Goal: Task Accomplishment & Management: Use online tool/utility

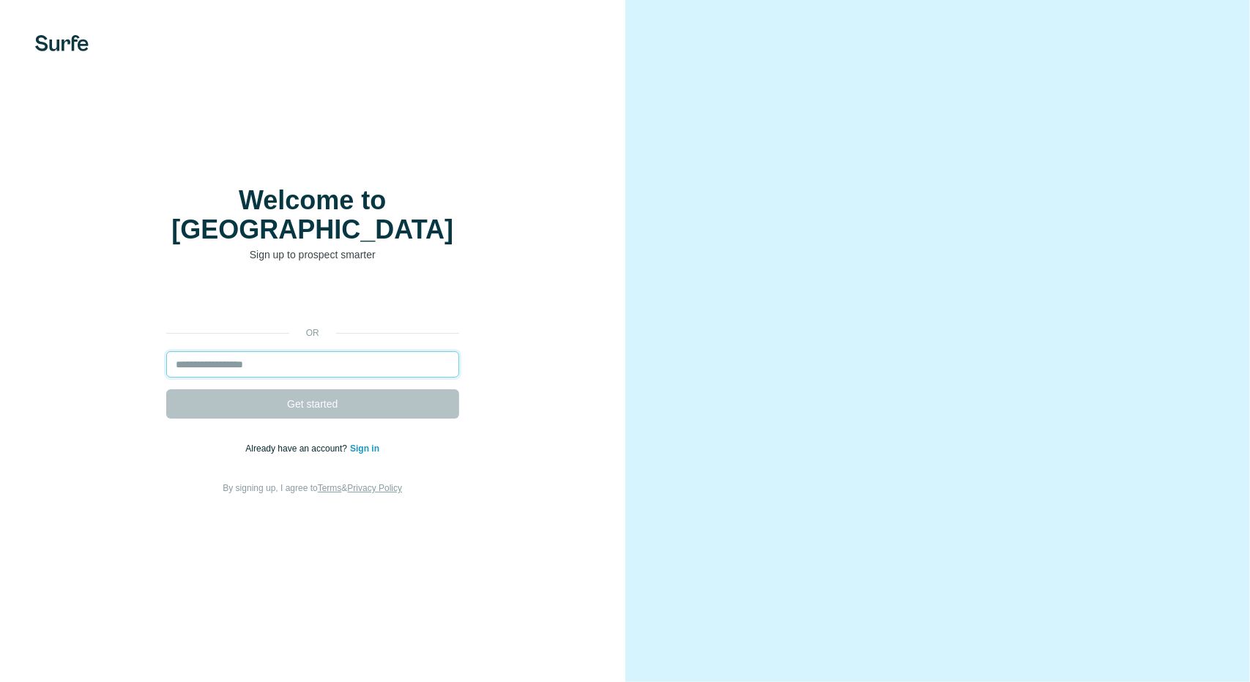
drag, startPoint x: 0, startPoint y: 0, endPoint x: 293, endPoint y: 353, distance: 458.5
click at [293, 353] on input "email" at bounding box center [312, 364] width 293 height 26
click at [367, 444] on link "Sign in" at bounding box center [364, 449] width 29 height 10
click at [369, 444] on link "Sign in" at bounding box center [364, 449] width 29 height 10
